Goal: Information Seeking & Learning: Learn about a topic

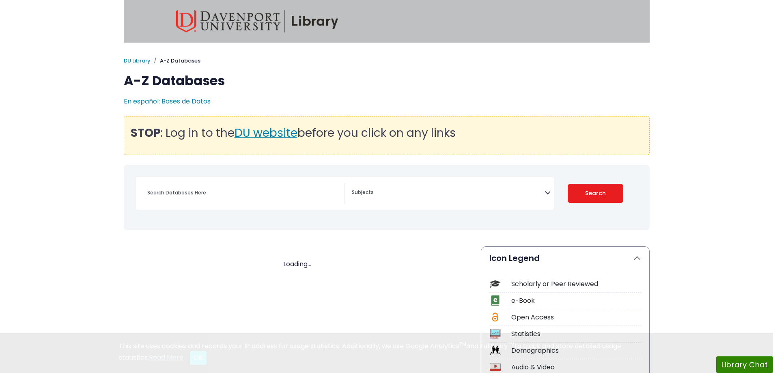
select select "Database Subject Filter"
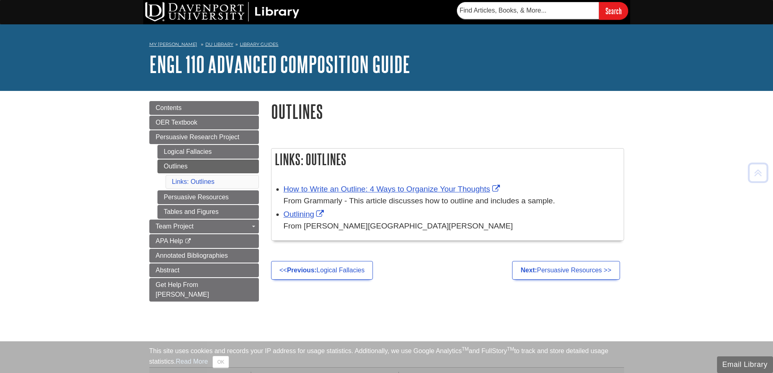
scroll to position [148, 0]
